Goal: Task Accomplishment & Management: Complete application form

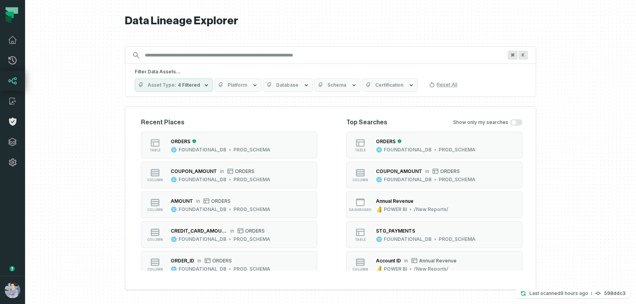
click at [13, 120] on icon at bounding box center [12, 122] width 7 height 8
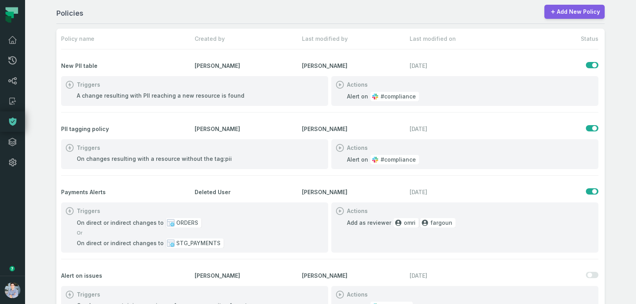
click at [590, 10] on link "Add New Policy" at bounding box center [575, 12] width 60 height 14
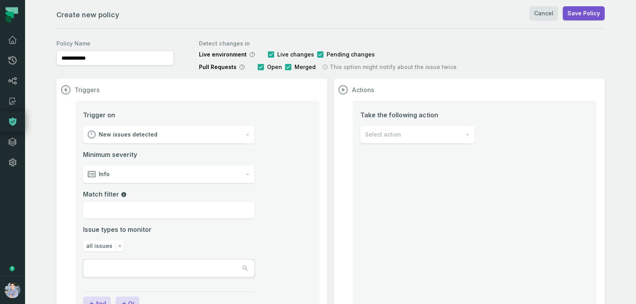
scroll to position [32, 0]
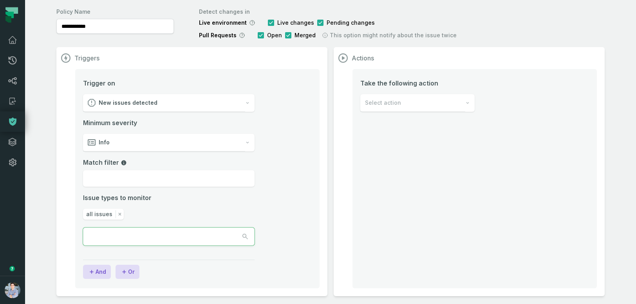
click at [192, 237] on button "button" at bounding box center [168, 236] width 171 height 17
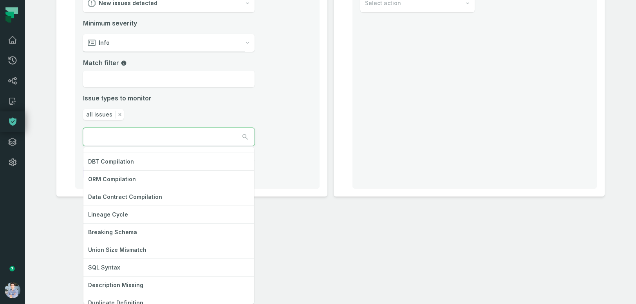
scroll to position [13, 0]
click at [75, 229] on div "**********" at bounding box center [330, 152] width 611 height 304
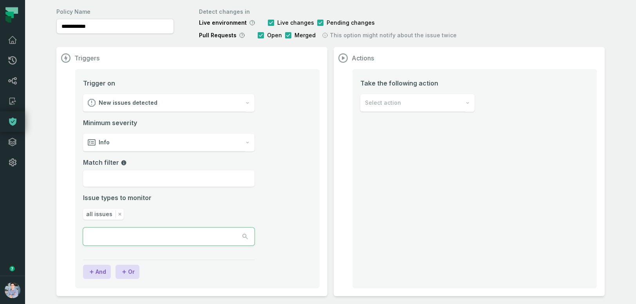
click at [117, 240] on input "text" at bounding box center [118, 236] width 71 height 17
click at [132, 241] on div at bounding box center [169, 236] width 172 height 18
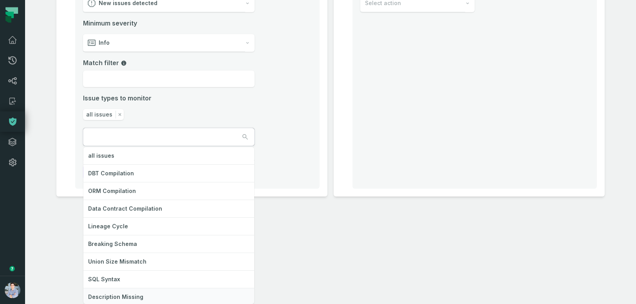
scroll to position [32, 0]
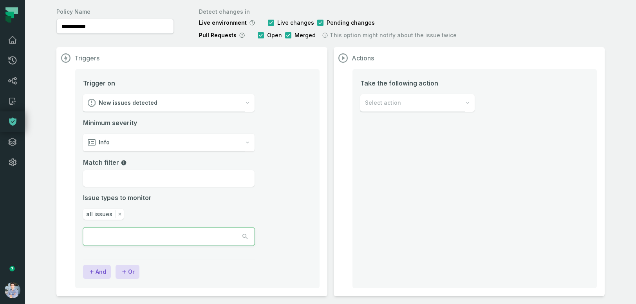
click at [120, 242] on div at bounding box center [169, 236] width 172 height 18
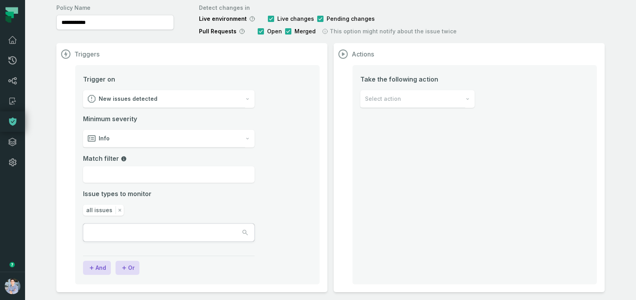
scroll to position [36, 0]
click at [161, 236] on div at bounding box center [169, 232] width 172 height 18
click at [145, 232] on div at bounding box center [169, 232] width 172 height 18
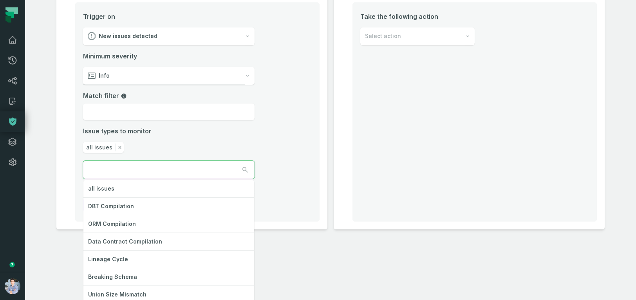
click at [134, 179] on div "all issues DBT Compilation ORM Compilation Data Contract Compilation Lineage Cy…" at bounding box center [169, 170] width 172 height 18
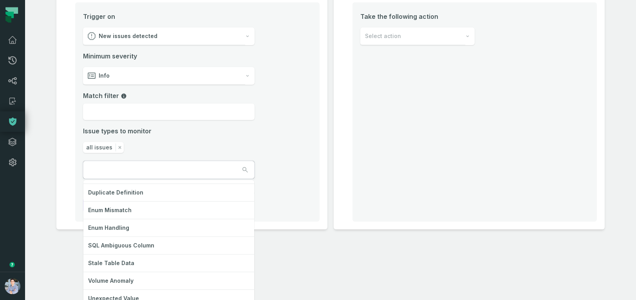
click at [71, 288] on div "**********" at bounding box center [330, 150] width 611 height 300
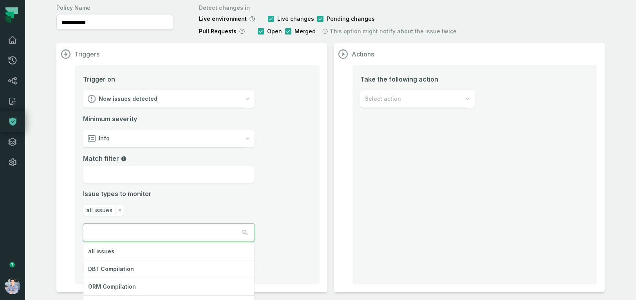
click at [131, 230] on input "text" at bounding box center [118, 232] width 71 height 17
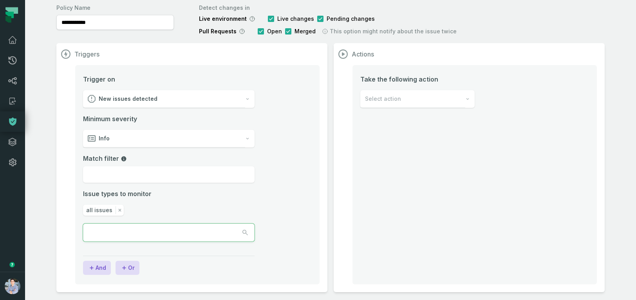
click at [153, 230] on div at bounding box center [169, 232] width 172 height 18
click at [310, 252] on div "**********" at bounding box center [330, 150] width 611 height 300
click at [153, 232] on input "text" at bounding box center [118, 232] width 71 height 17
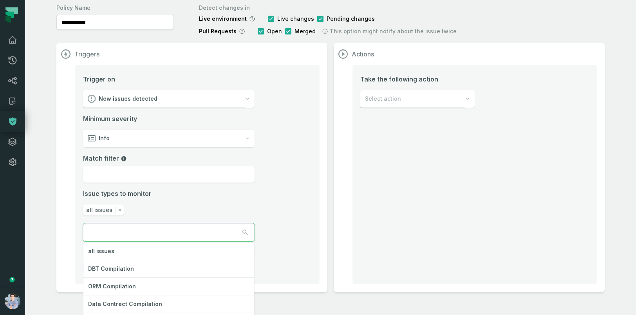
click at [163, 241] on div "all issues DBT Compilation ORM Compilation Data Contract Compilation Lineage Cy…" at bounding box center [169, 232] width 172 height 18
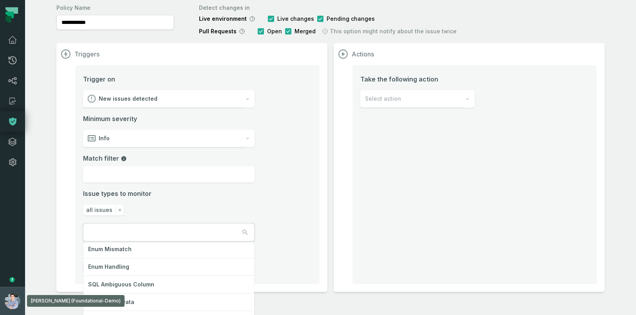
scroll to position [20, 0]
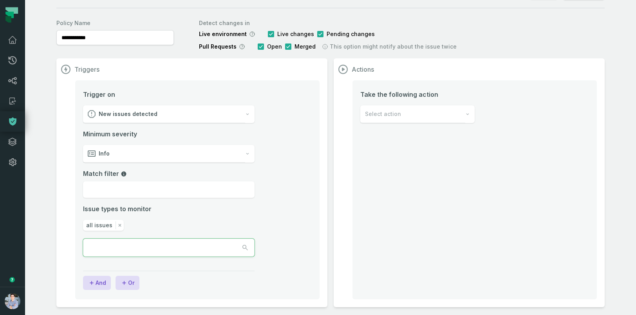
click at [121, 247] on div at bounding box center [169, 248] width 172 height 18
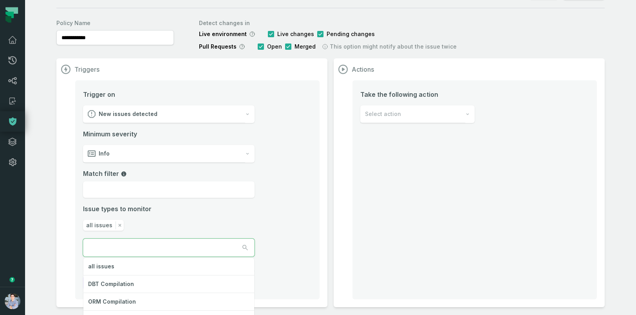
scroll to position [120, 0]
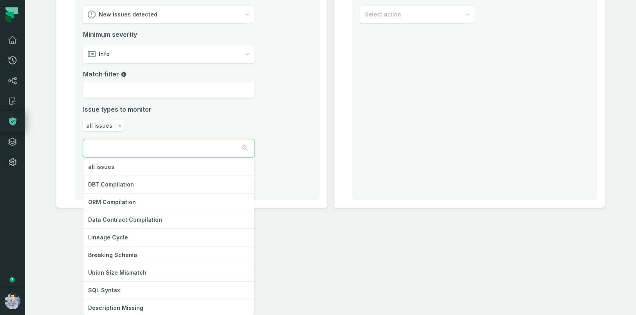
click at [127, 157] on div "all issues DBT Compilation ORM Compilation Data Contract Compilation Lineage Cy…" at bounding box center [169, 148] width 172 height 18
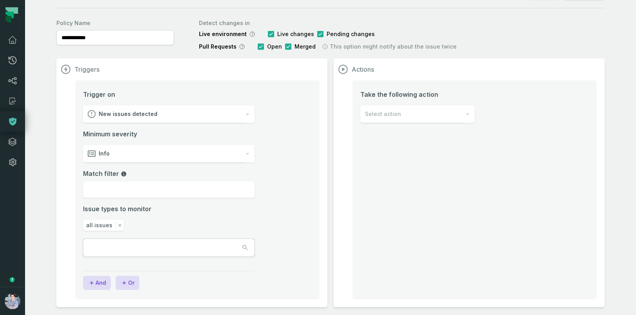
scroll to position [20, 0]
